Goal: Check status: Check status

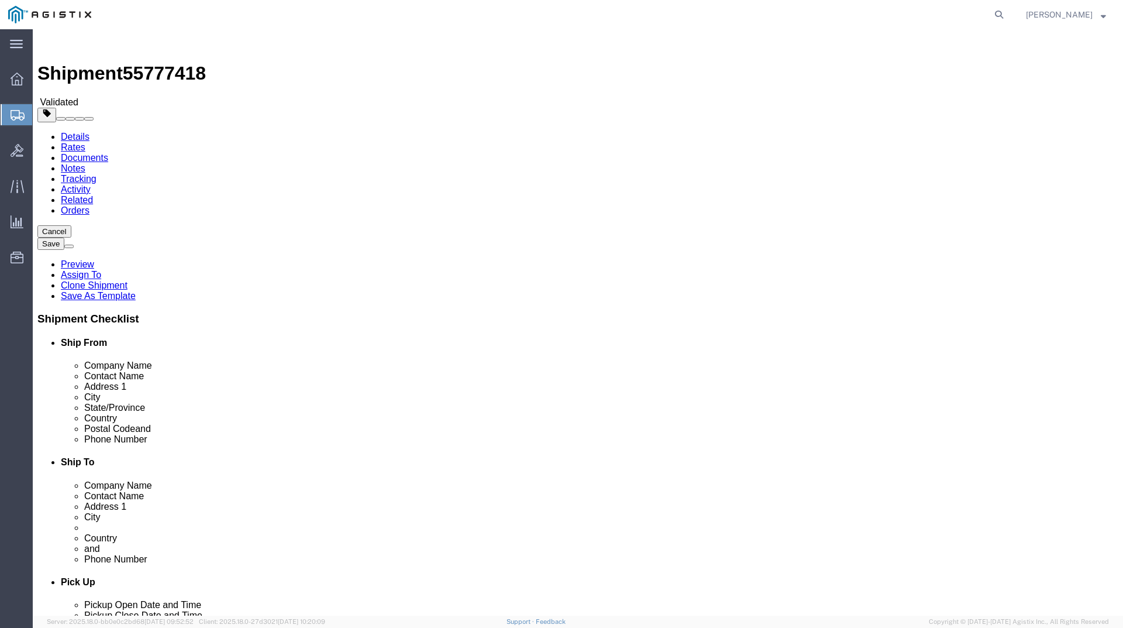
select select
select select "34238"
click at [42, 116] on span "Shipments" at bounding box center [36, 114] width 9 height 23
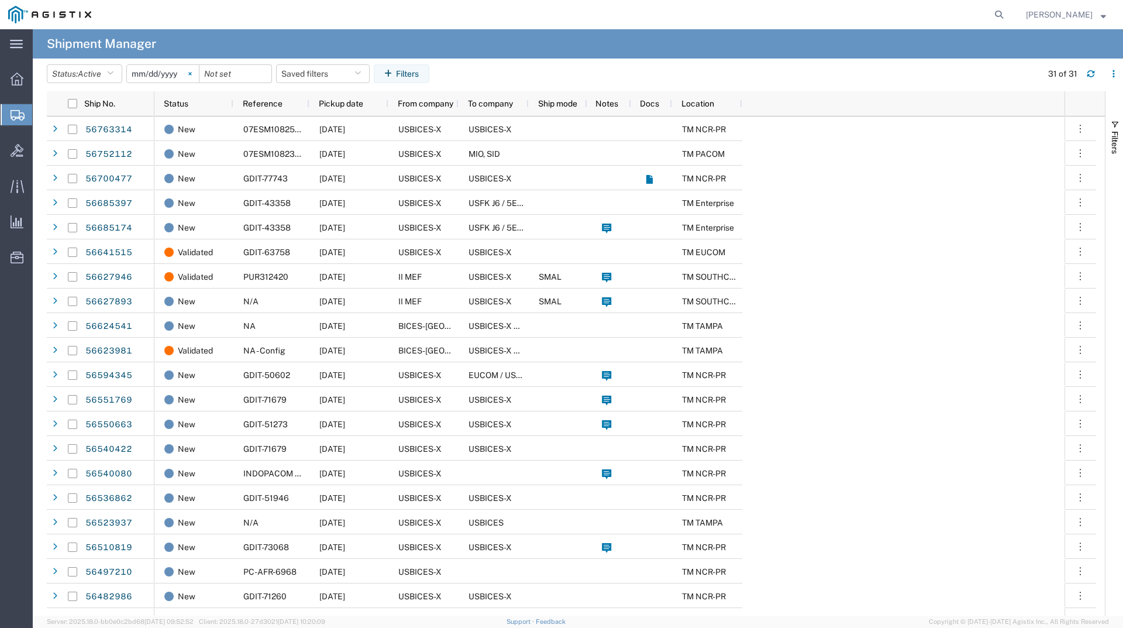
click at [192, 74] on icon at bounding box center [190, 74] width 4 height 4
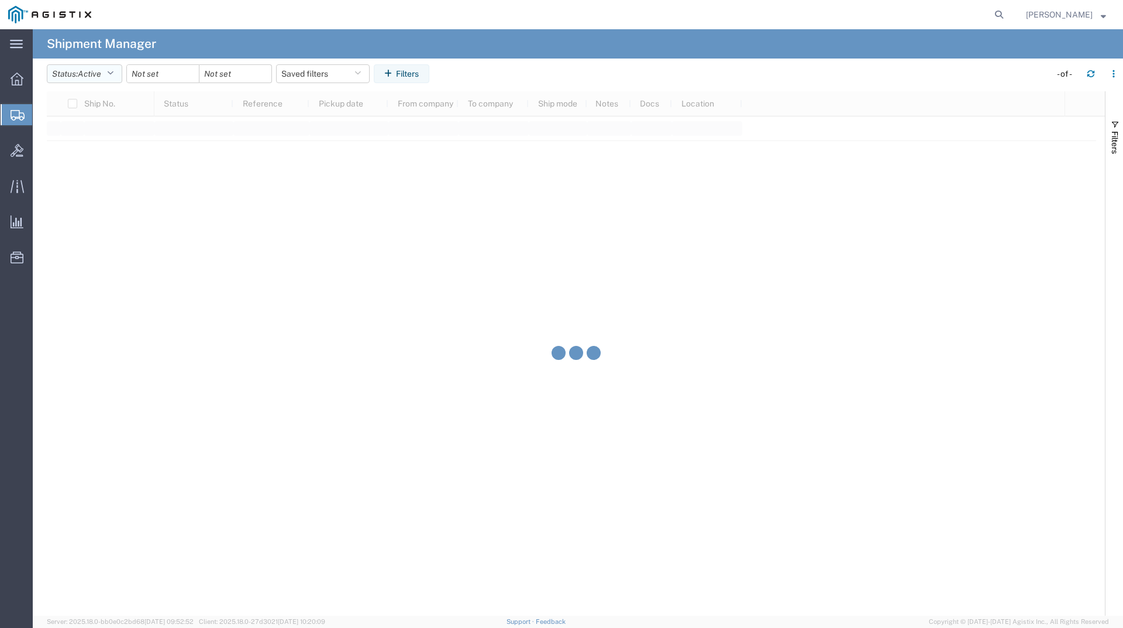
click at [119, 75] on button "Status: Active" at bounding box center [84, 73] width 75 height 19
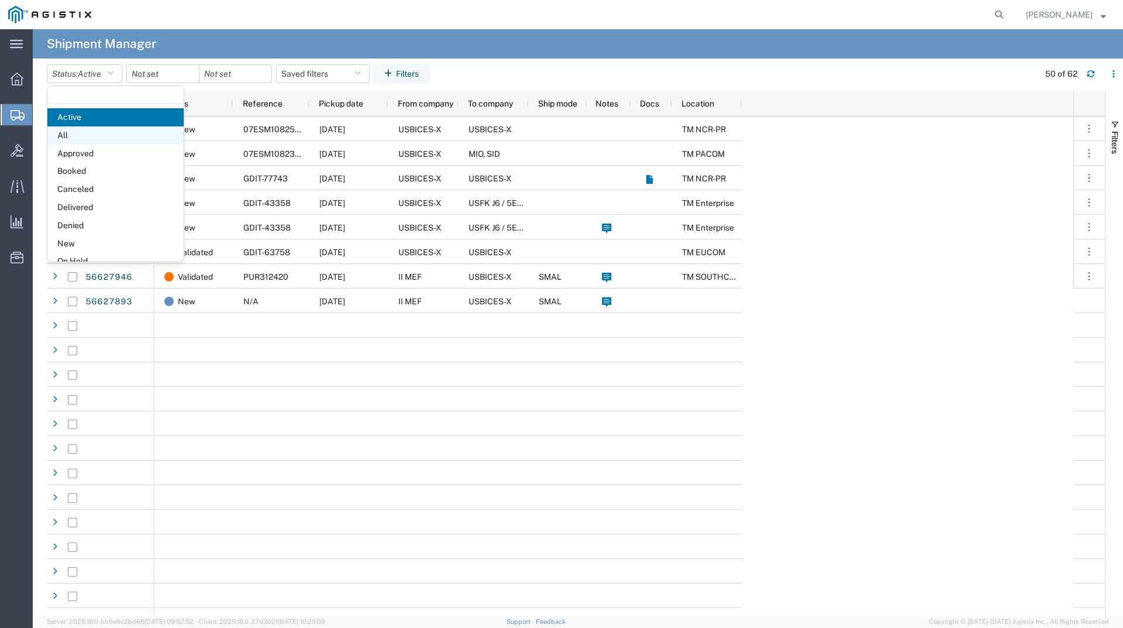
click at [67, 130] on span "All" at bounding box center [115, 135] width 136 height 18
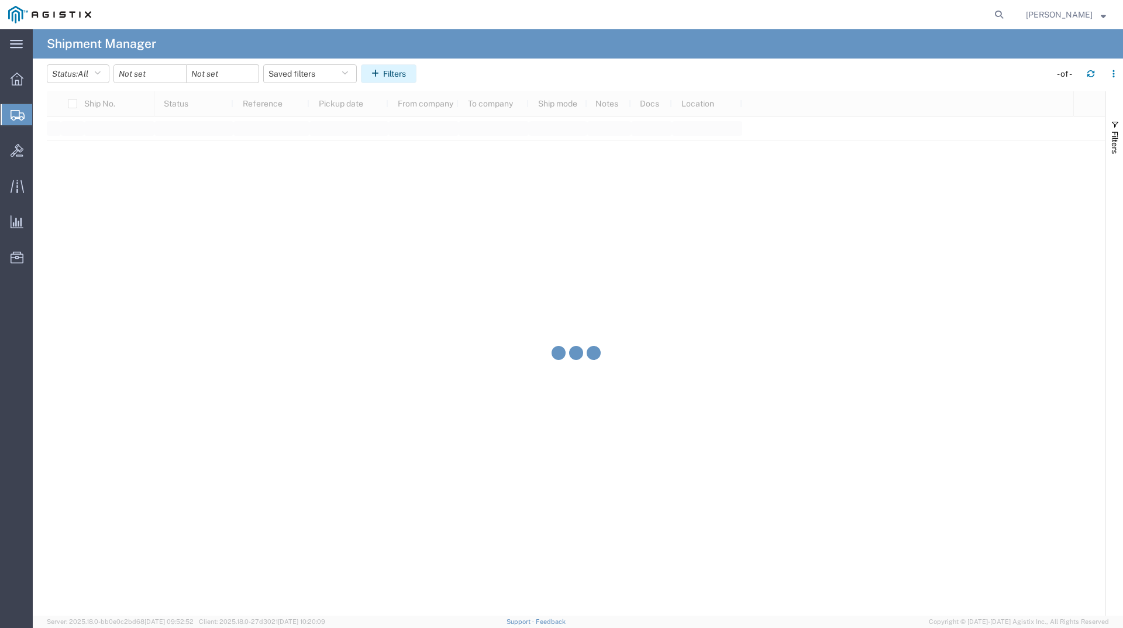
click at [384, 67] on button "Filters" at bounding box center [389, 73] width 56 height 19
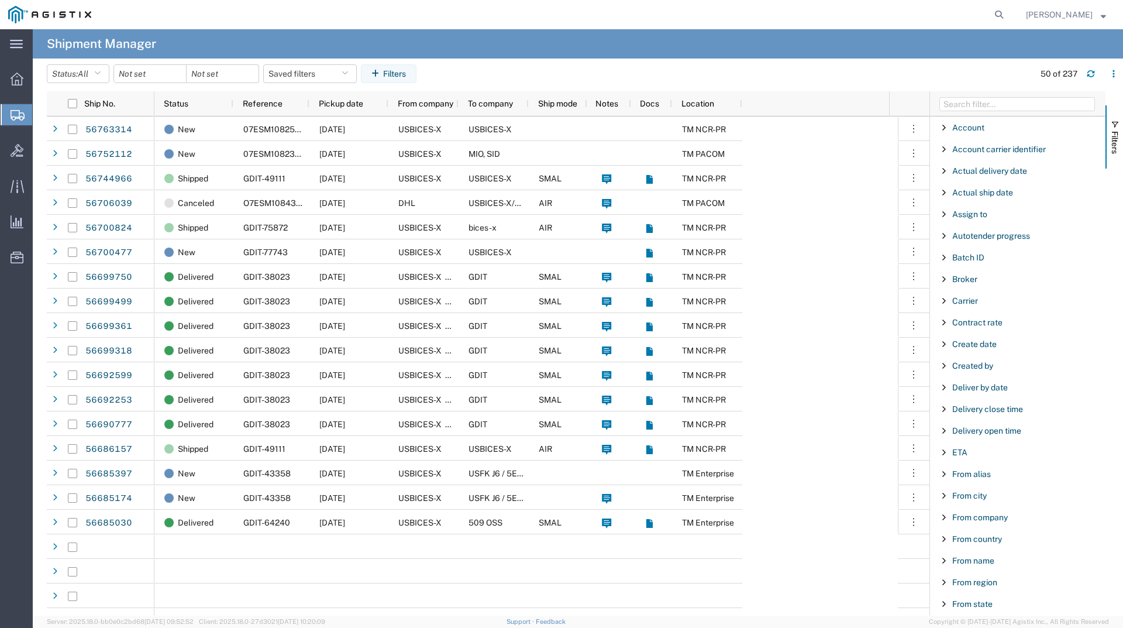
scroll to position [585, 0]
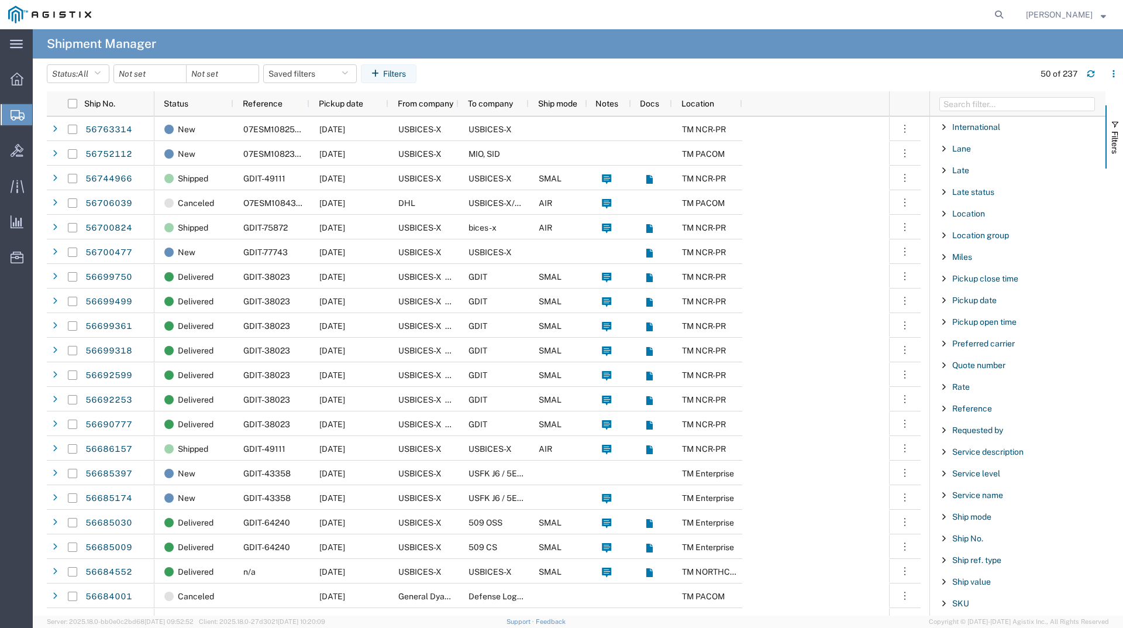
click at [942, 408] on span "Filter List 66 Filters" at bounding box center [944, 408] width 9 height 9
click at [993, 435] on div "starts with" at bounding box center [1018, 437] width 134 height 9
click at [973, 461] on input "Filter Value" at bounding box center [1021, 457] width 153 height 14
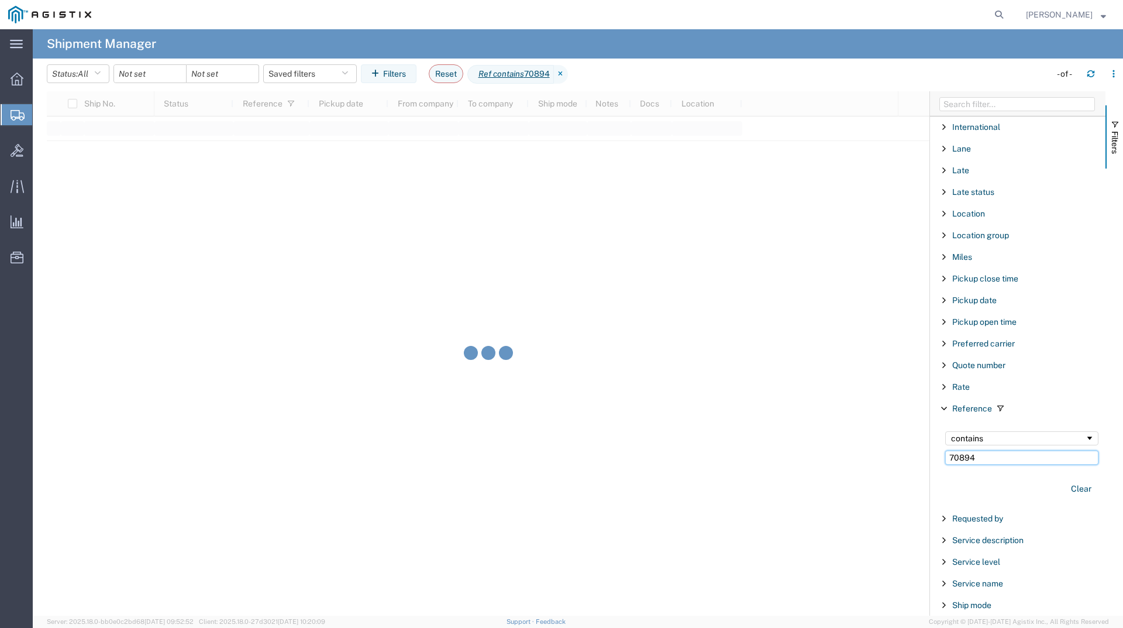
type input "70894"
